Goal: Information Seeking & Learning: Learn about a topic

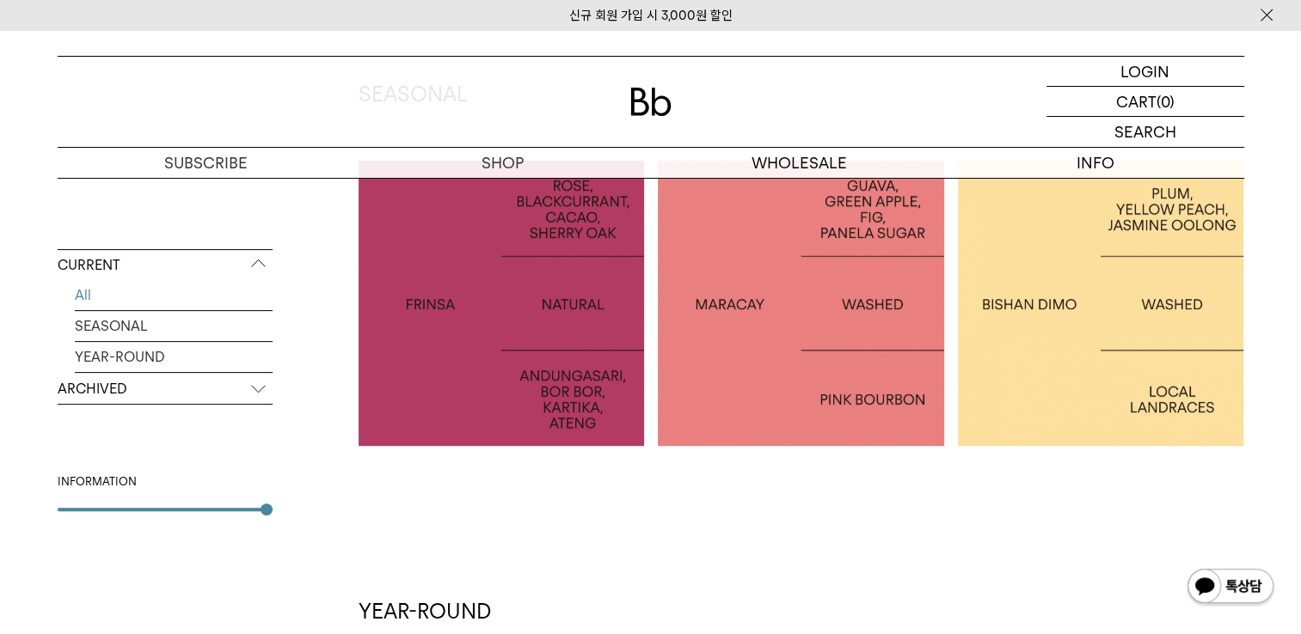
scroll to position [344, 0]
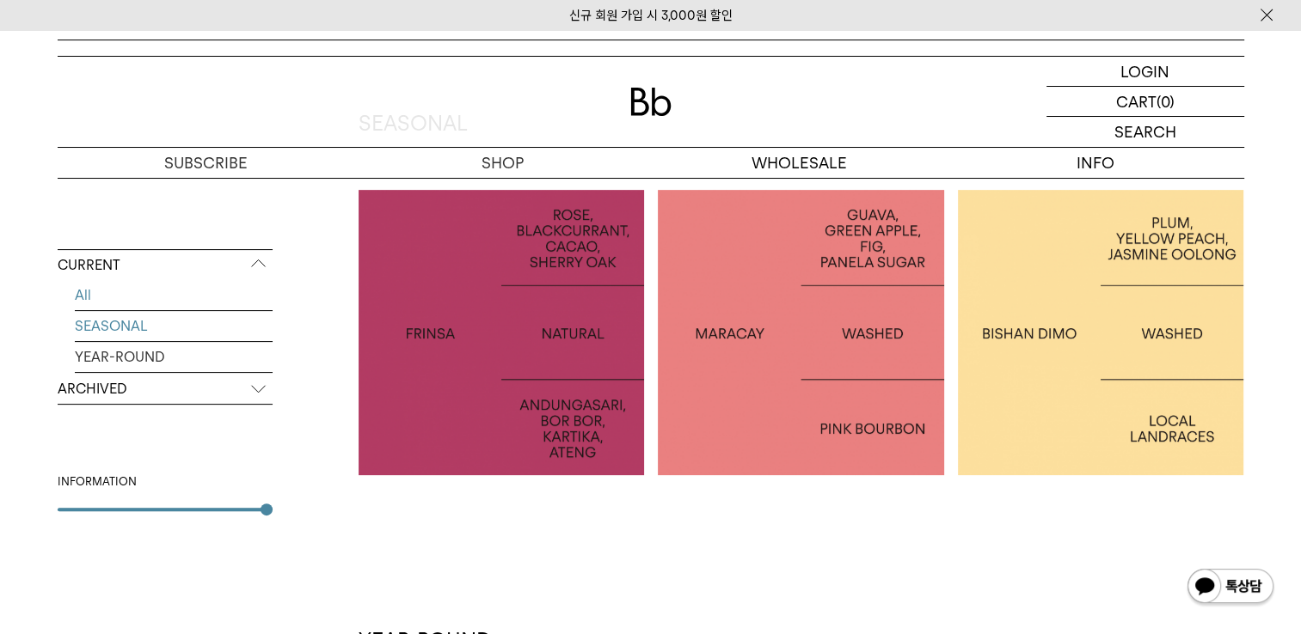
click at [138, 332] on link "SEASONAL" at bounding box center [174, 326] width 198 height 30
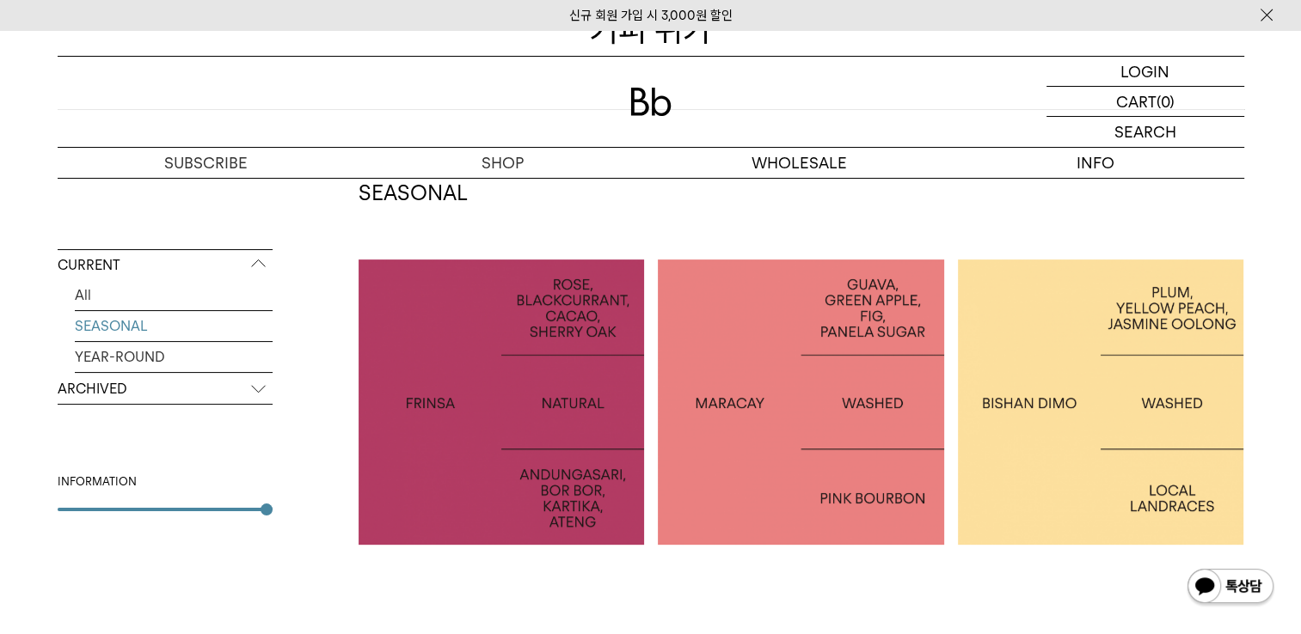
scroll to position [172, 0]
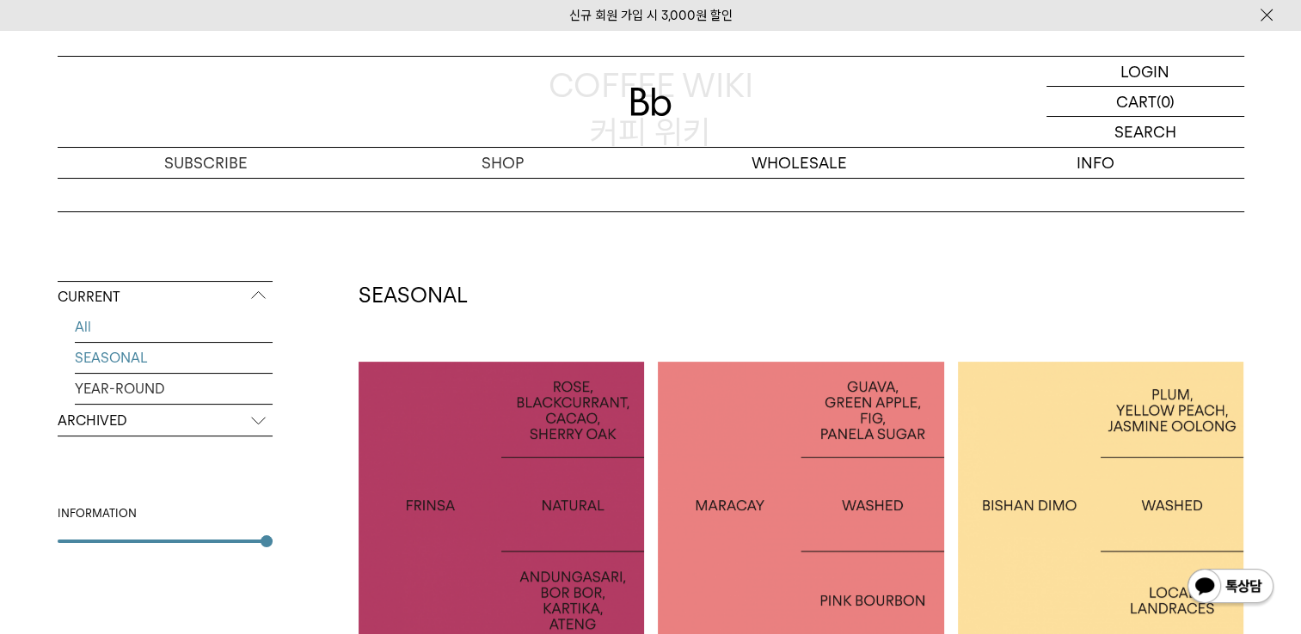
click at [83, 328] on link "All" at bounding box center [174, 327] width 198 height 30
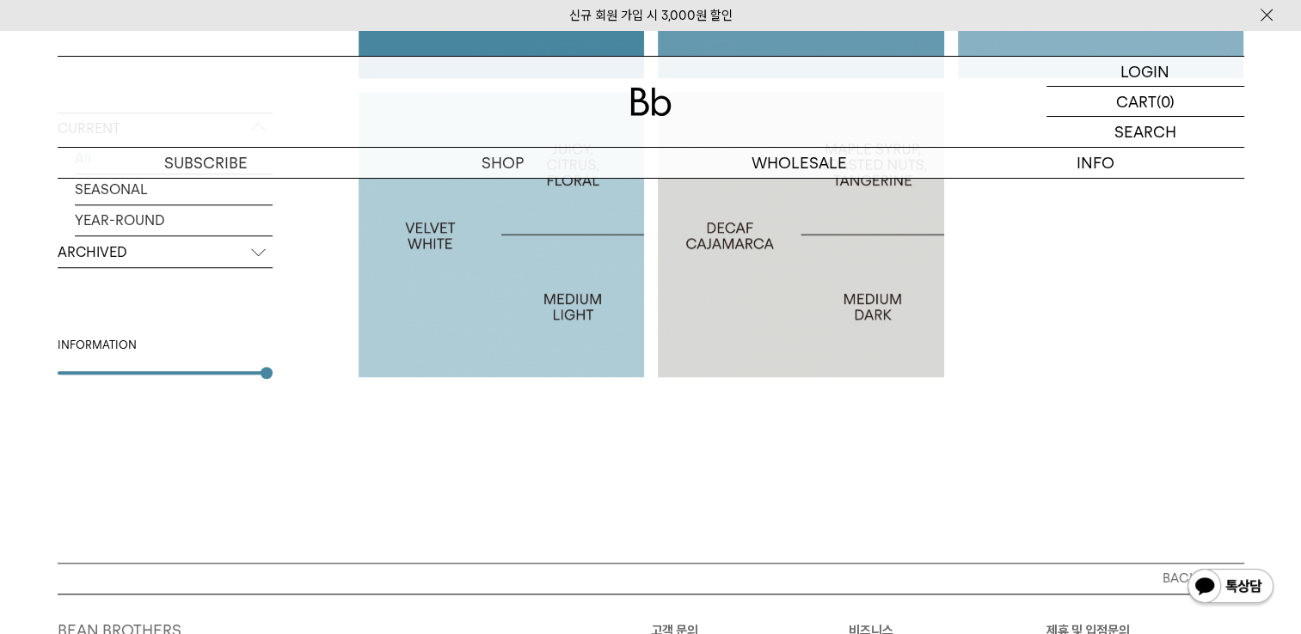
scroll to position [1085, 0]
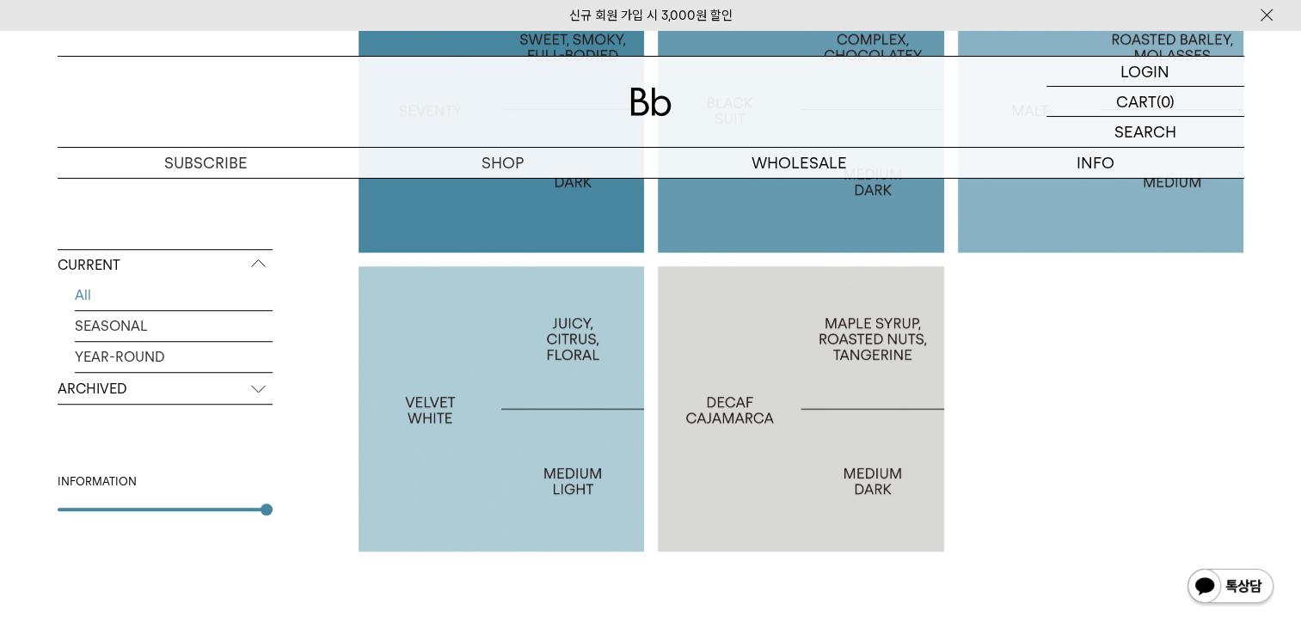
click at [110, 388] on p "ARCHIVED" at bounding box center [165, 389] width 215 height 31
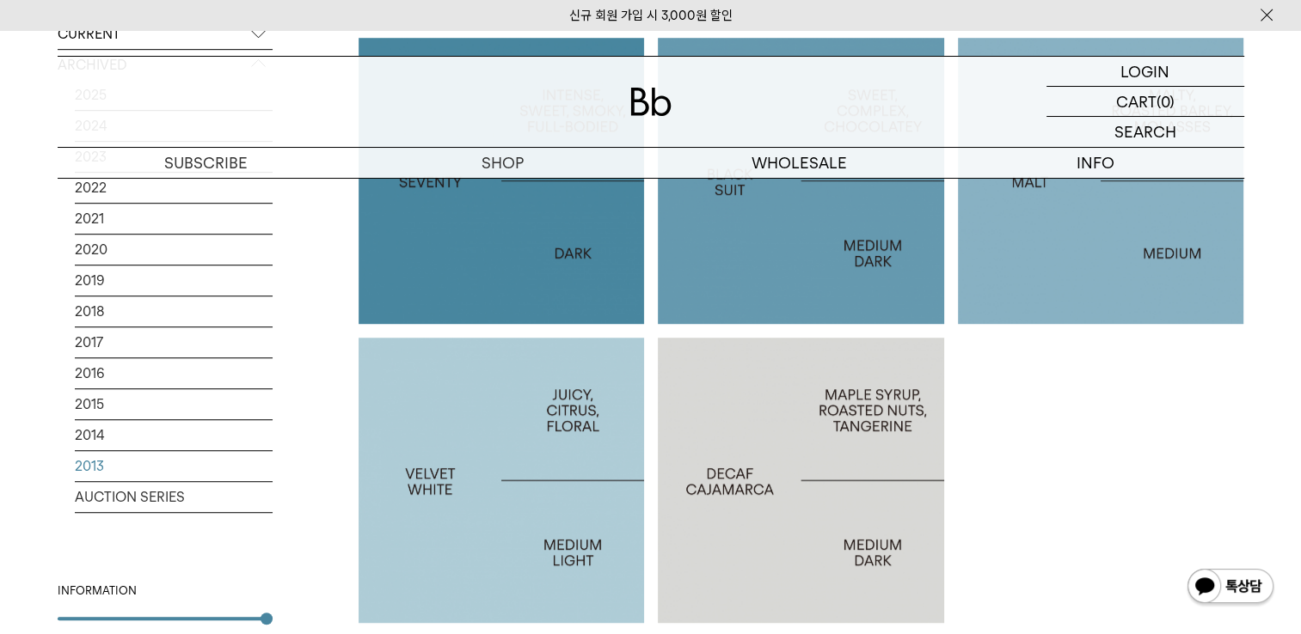
scroll to position [913, 0]
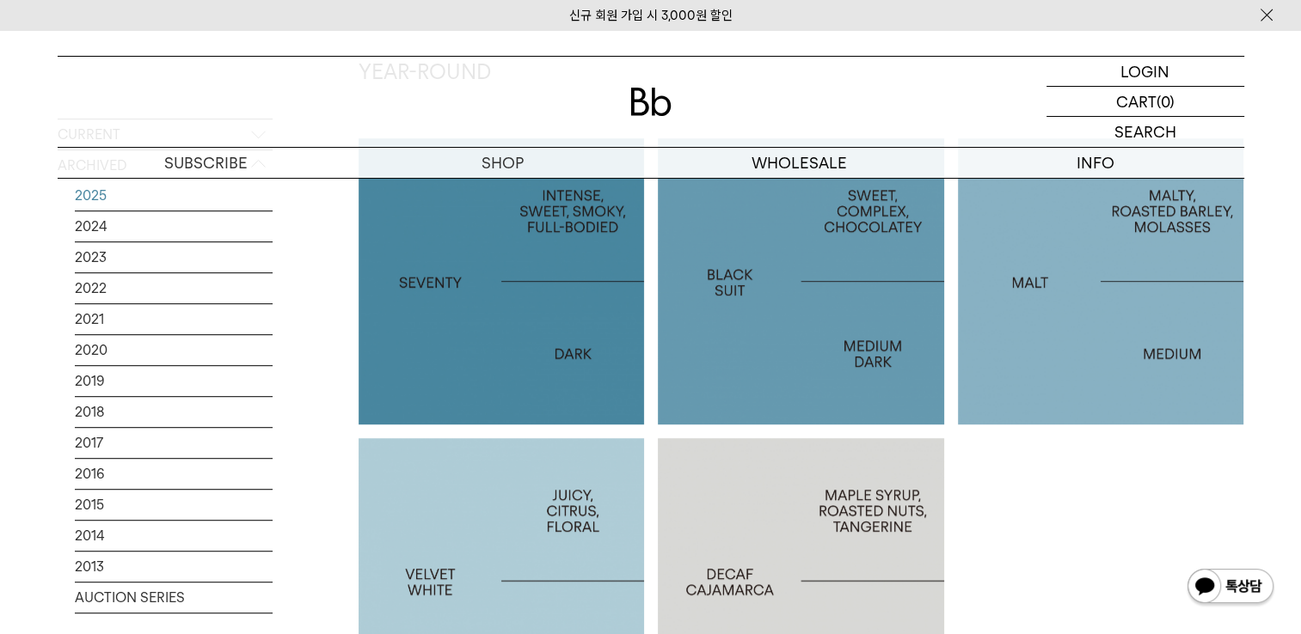
click at [87, 194] on link "2025" at bounding box center [174, 196] width 198 height 30
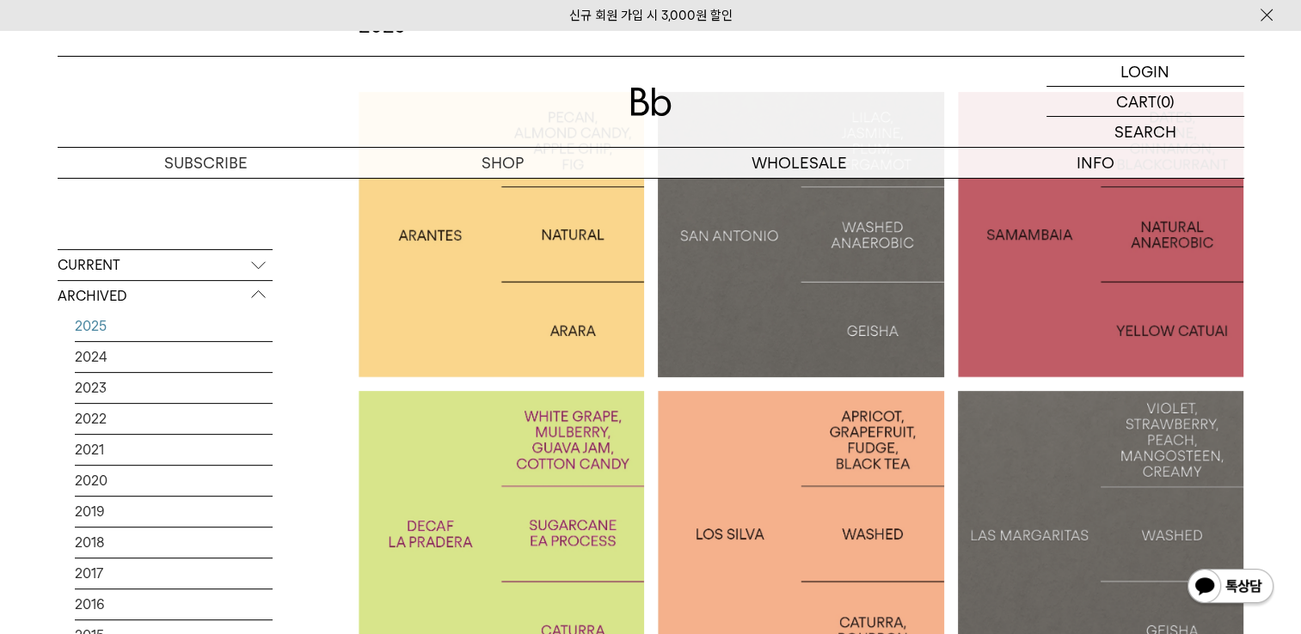
scroll to position [344, 0]
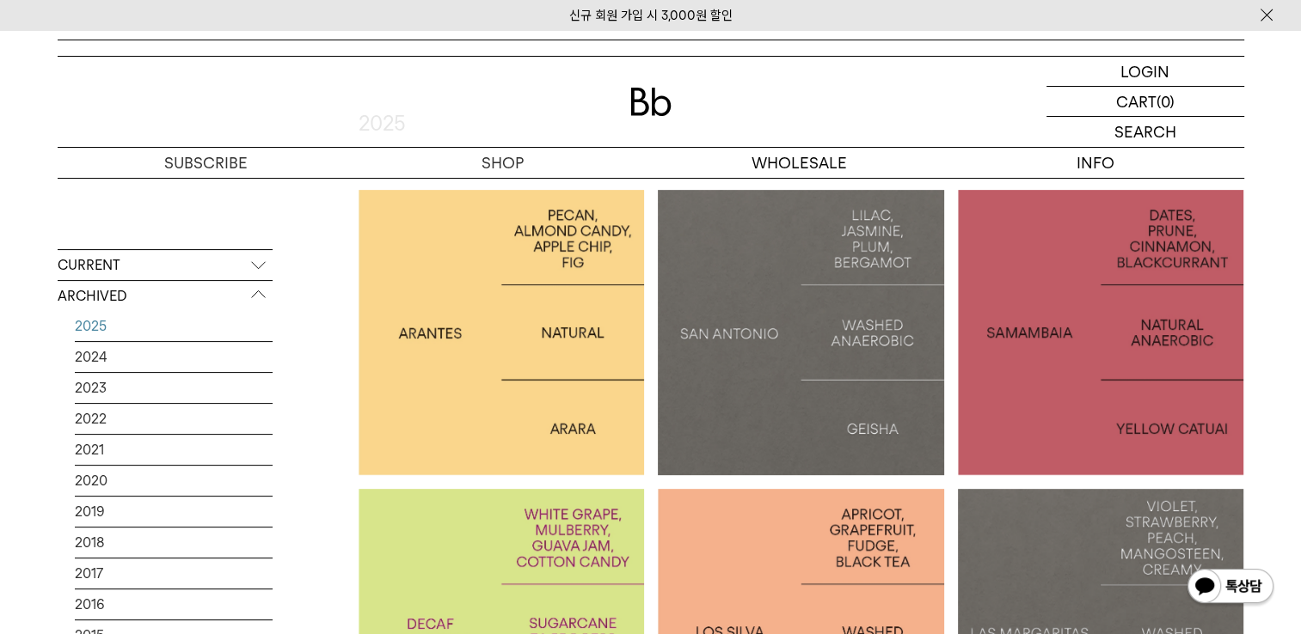
click at [546, 349] on div at bounding box center [501, 333] width 286 height 286
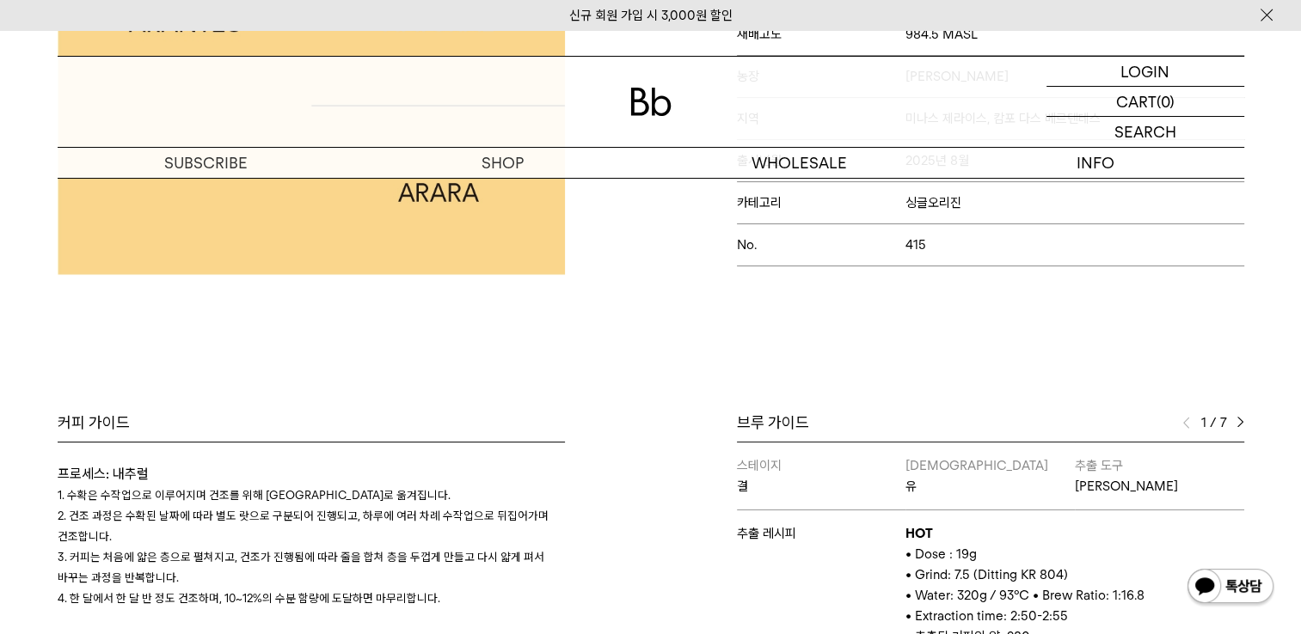
scroll to position [516, 0]
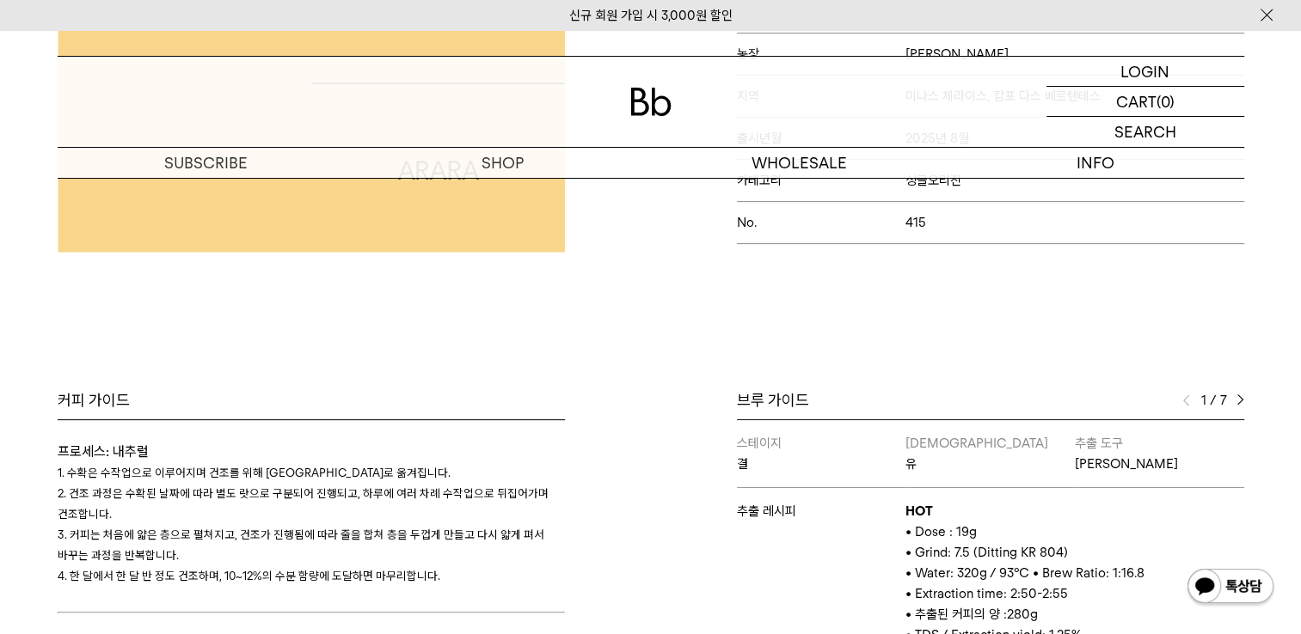
click at [1238, 396] on img at bounding box center [1240, 401] width 8 height 12
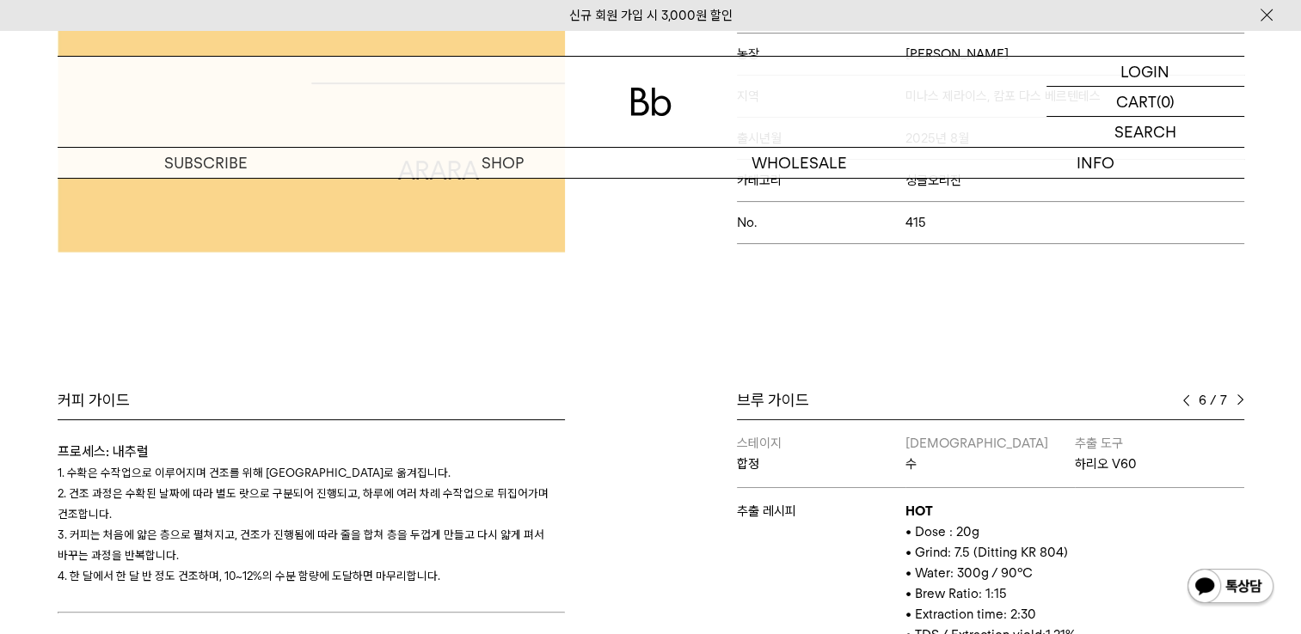
click at [1238, 396] on img at bounding box center [1240, 401] width 8 height 12
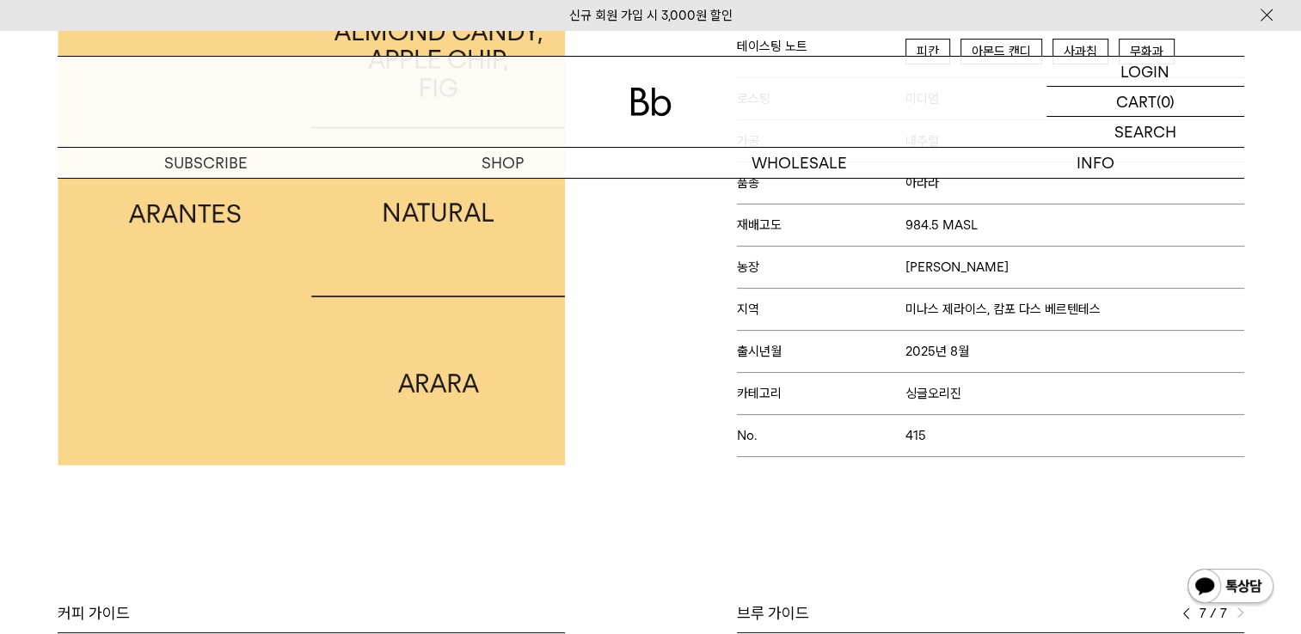
scroll to position [172, 0]
